Goal: Information Seeking & Learning: Learn about a topic

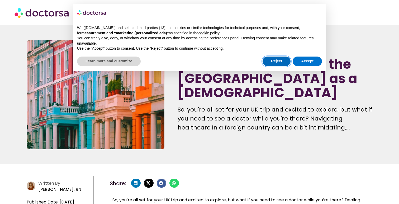
click at [284, 61] on button "Reject" at bounding box center [277, 61] width 28 height 10
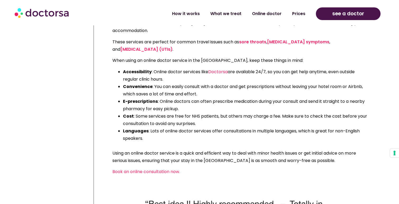
scroll to position [339, 0]
drag, startPoint x: 163, startPoint y: 60, endPoint x: 169, endPoint y: 77, distance: 17.8
click at [169, 78] on div "Online doctor services are handy for getting medical advice, consultations, and…" at bounding box center [240, 98] width 257 height 156
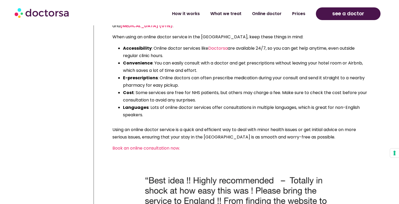
scroll to position [366, 0]
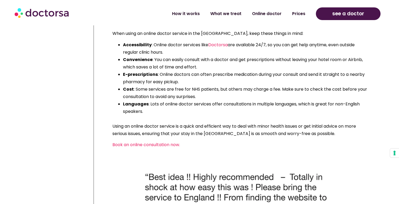
click at [196, 90] on span ": Some services are free for NHS patients, but others may charge a fee. Make su…" at bounding box center [245, 92] width 244 height 13
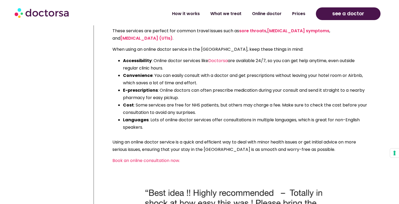
scroll to position [344, 0]
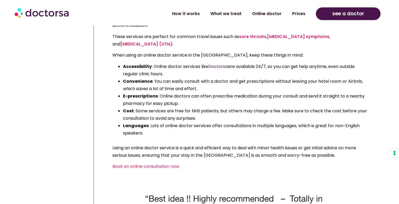
click at [216, 66] on span "Doctorsa" at bounding box center [218, 66] width 20 height 6
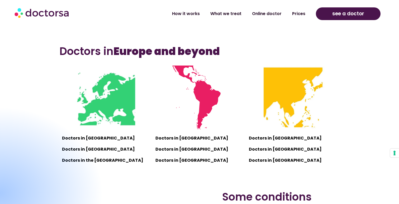
scroll to position [344, 0]
